Goal: Navigation & Orientation: Find specific page/section

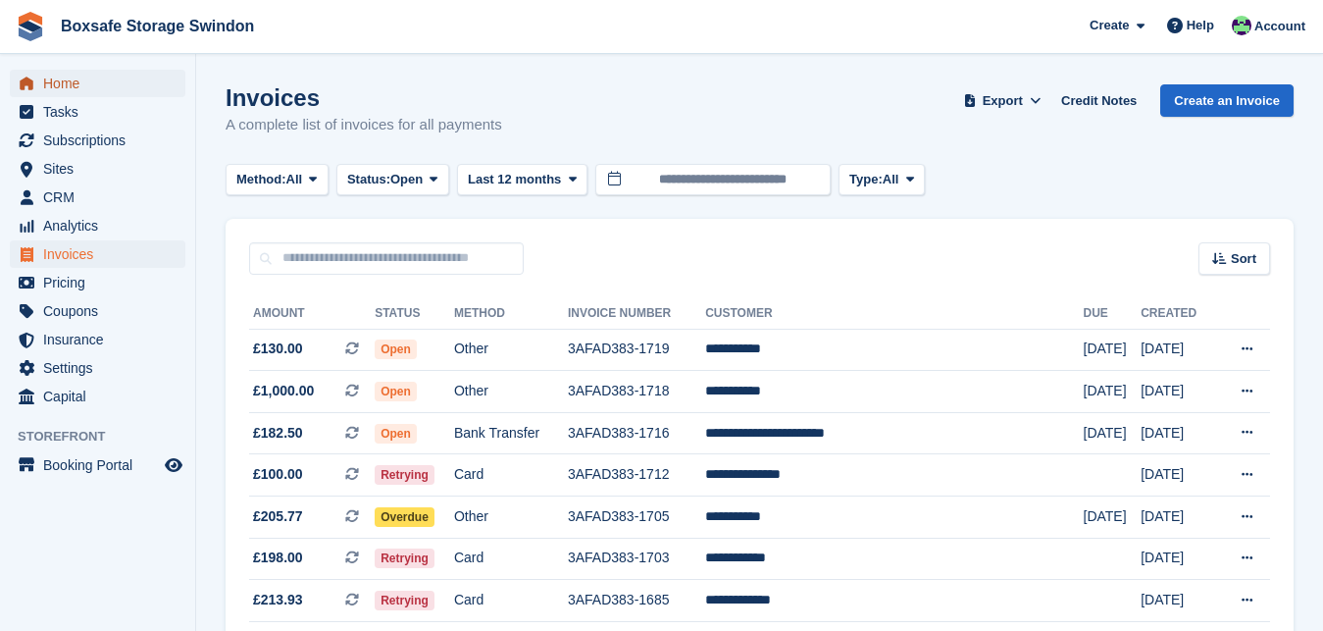
click at [118, 95] on span "Home" at bounding box center [102, 83] width 118 height 27
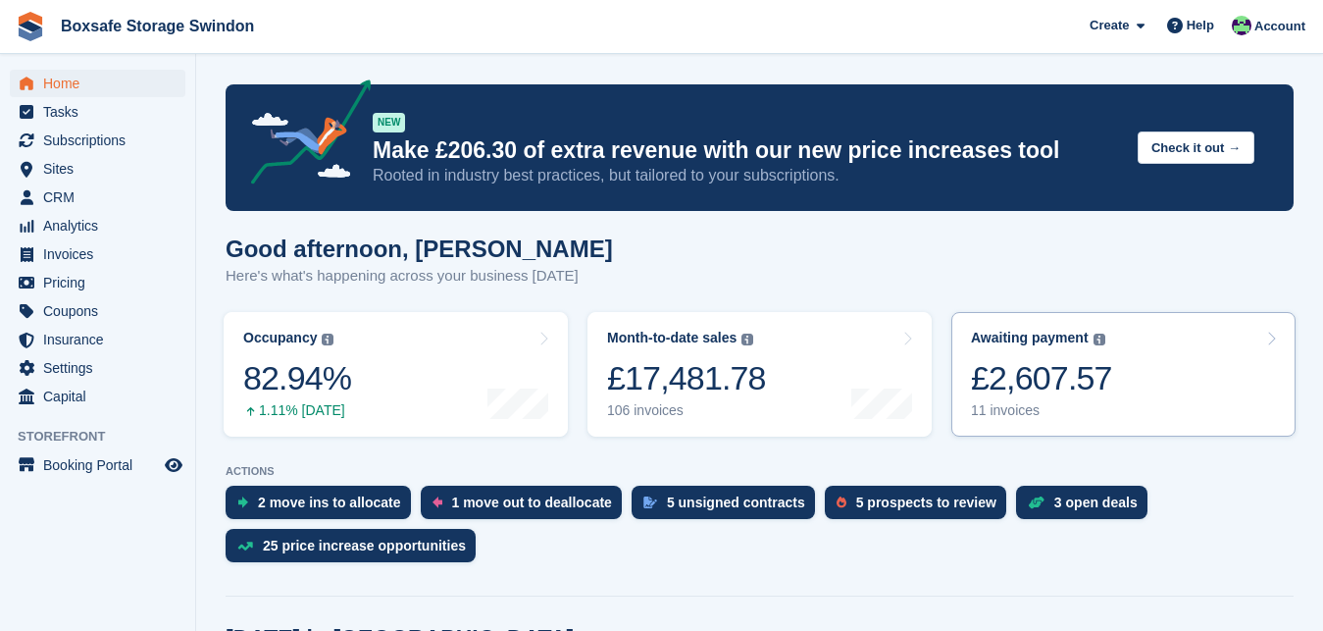
click at [1082, 368] on div "£2,607.57" at bounding box center [1041, 378] width 141 height 40
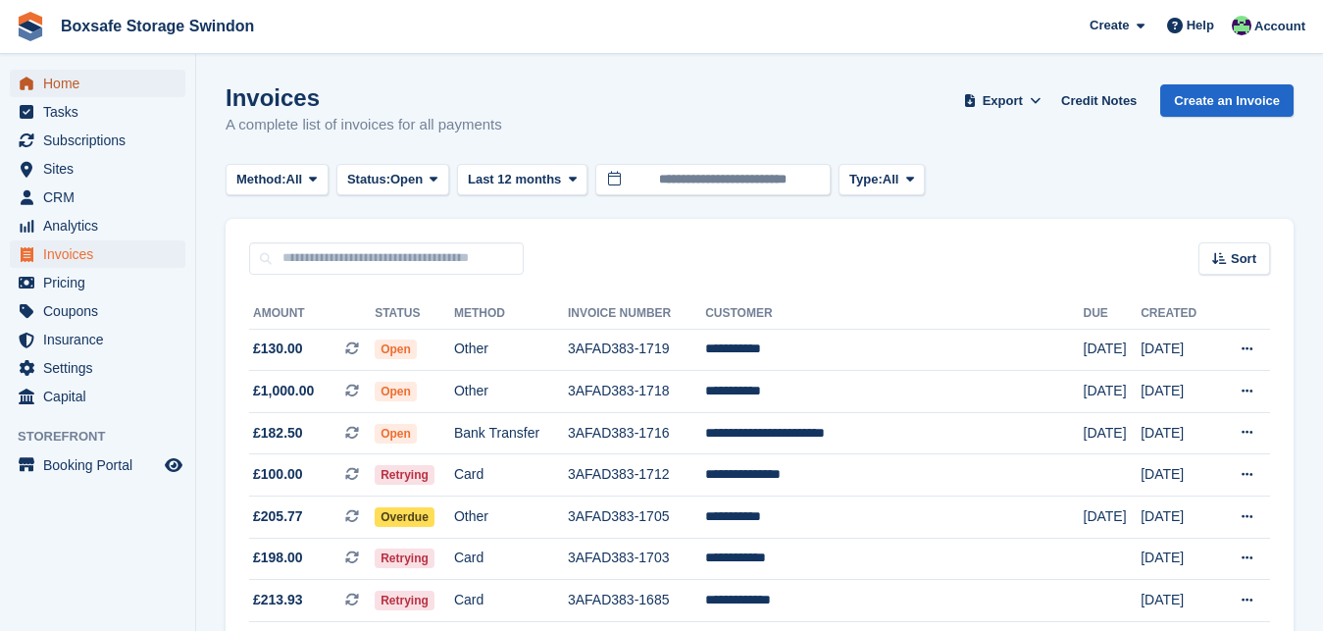
click at [54, 80] on span "Home" at bounding box center [102, 83] width 118 height 27
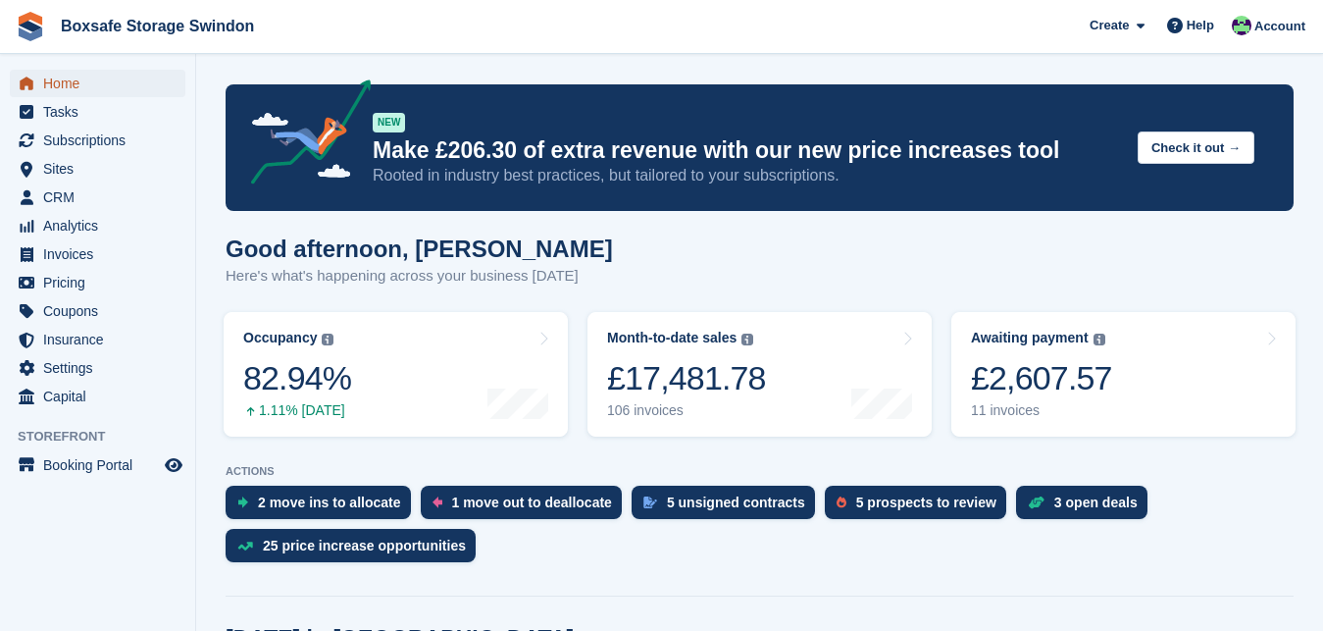
click at [76, 75] on span "Home" at bounding box center [102, 83] width 118 height 27
